Goal: Task Accomplishment & Management: Complete application form

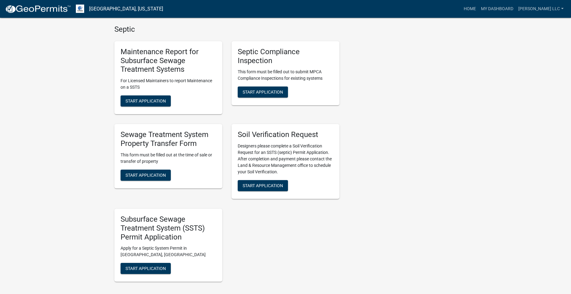
scroll to position [409, 0]
click at [274, 187] on span "Start Application" at bounding box center [263, 185] width 40 height 5
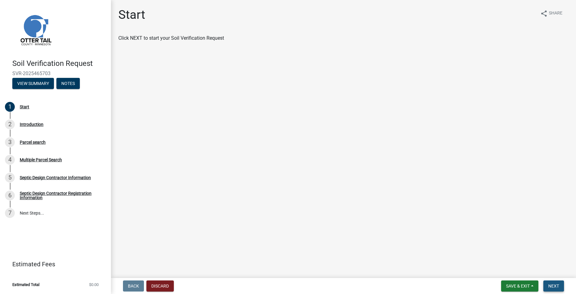
click at [553, 287] on span "Next" at bounding box center [554, 286] width 11 height 5
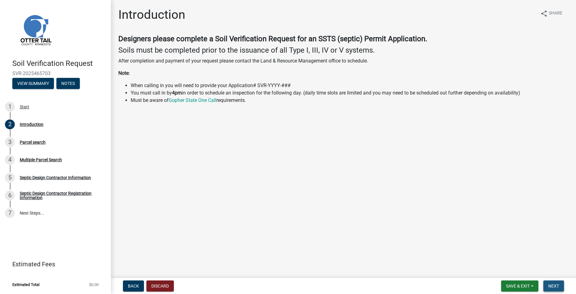
click at [556, 286] on span "Next" at bounding box center [554, 286] width 11 height 5
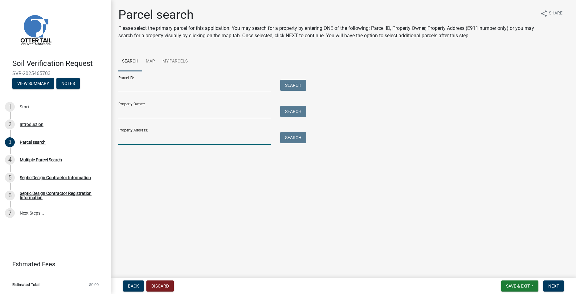
click at [221, 137] on input "Property Address:" at bounding box center [194, 138] width 153 height 13
type input "45297"
click at [301, 141] on button "Search" at bounding box center [293, 137] width 26 height 11
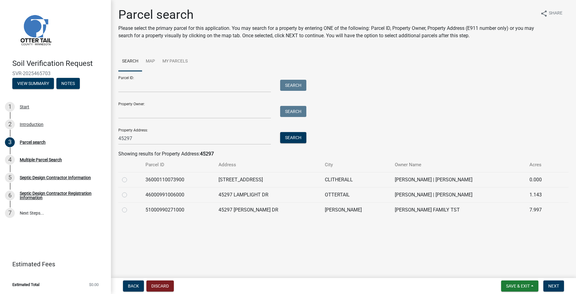
click at [130, 191] on label at bounding box center [130, 191] width 0 height 0
click at [130, 194] on input "radio" at bounding box center [132, 193] width 4 height 4
radio input "true"
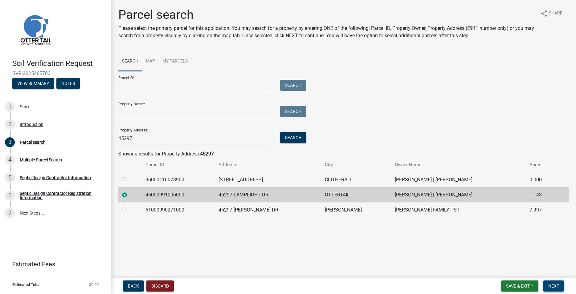
click at [551, 285] on span "Next" at bounding box center [554, 286] width 11 height 5
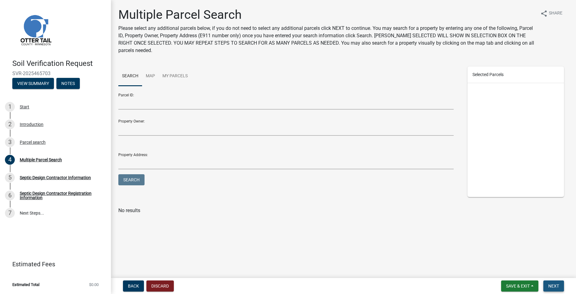
click at [556, 288] on span "Next" at bounding box center [554, 286] width 11 height 5
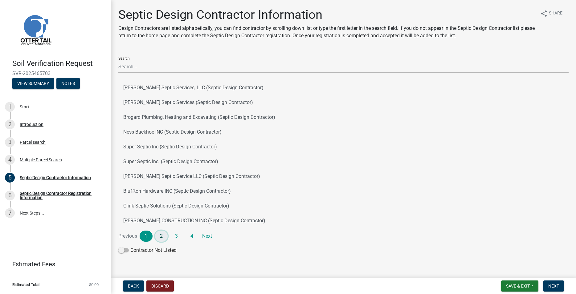
click at [163, 234] on link "2" at bounding box center [161, 236] width 13 height 11
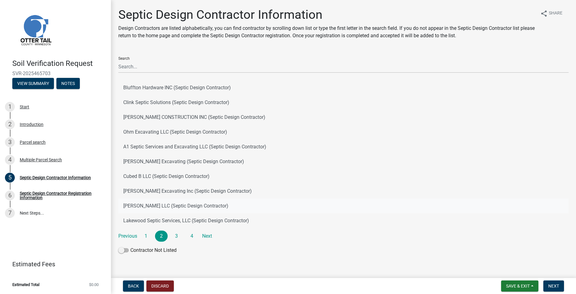
click at [155, 204] on button "Roisum LLC (Septic Design Contractor)" at bounding box center [343, 206] width 450 height 15
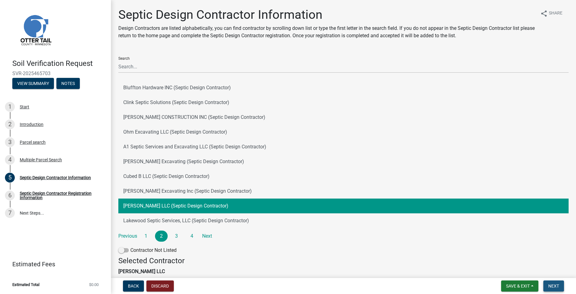
click at [553, 284] on button "Next" at bounding box center [554, 286] width 21 height 11
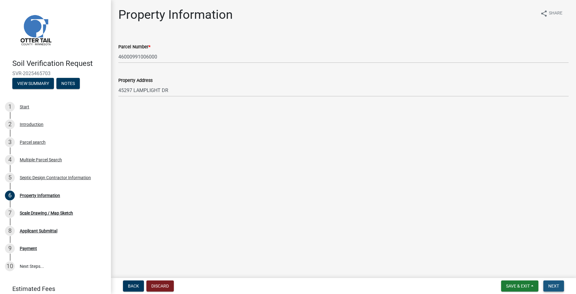
click at [553, 284] on span "Next" at bounding box center [554, 286] width 11 height 5
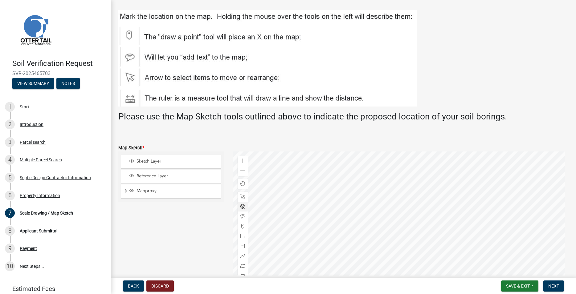
scroll to position [35, 0]
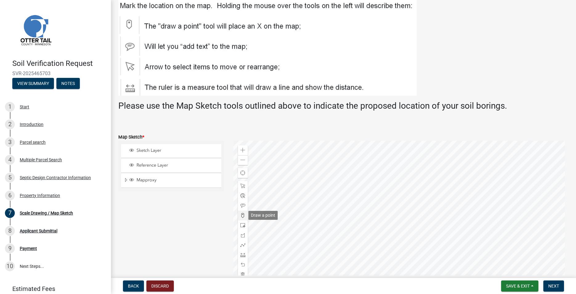
click at [241, 215] on span at bounding box center [243, 215] width 5 height 5
click at [404, 207] on div at bounding box center [400, 218] width 335 height 154
click at [557, 285] on span "Next" at bounding box center [554, 286] width 11 height 5
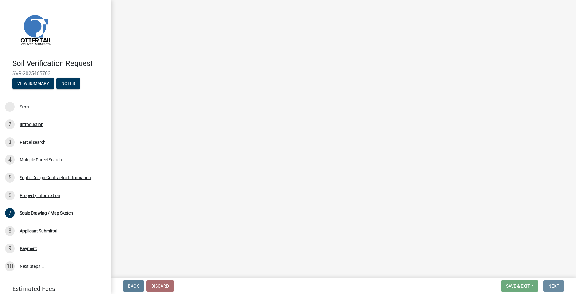
scroll to position [0, 0]
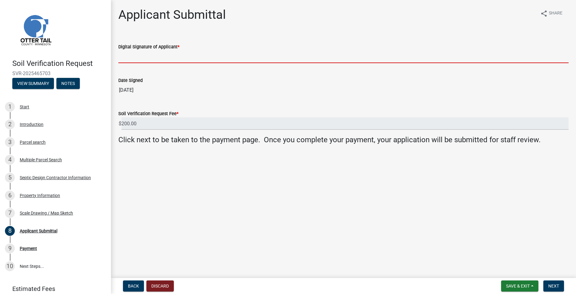
click at [128, 56] on input "Digital Signature of Applicant *" at bounding box center [343, 57] width 450 height 13
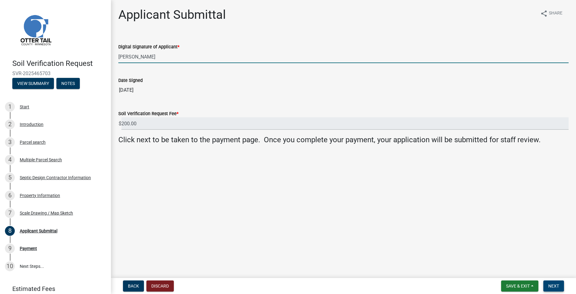
type input "[PERSON_NAME]"
click at [548, 288] on button "Next" at bounding box center [554, 286] width 21 height 11
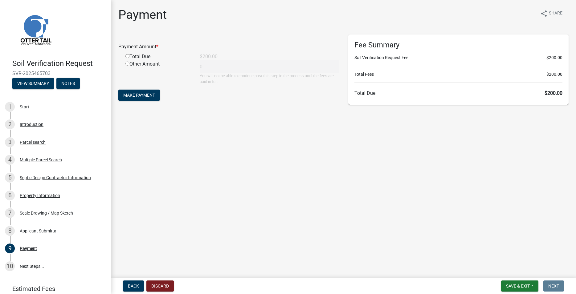
click at [127, 57] on input "radio" at bounding box center [127, 56] width 4 height 4
radio input "true"
type input "200"
click at [146, 92] on button "Make Payment" at bounding box center [139, 95] width 42 height 11
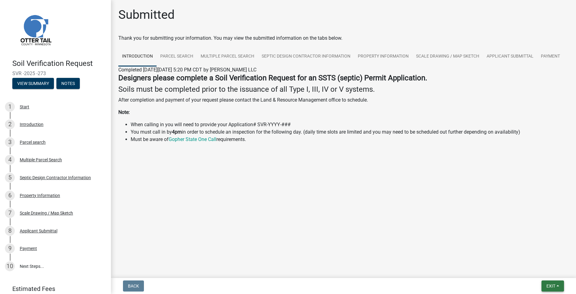
click at [553, 284] on span "Exit" at bounding box center [551, 286] width 9 height 5
click at [536, 274] on button "Save & Exit" at bounding box center [539, 270] width 49 height 15
